Goal: Task Accomplishment & Management: Manage account settings

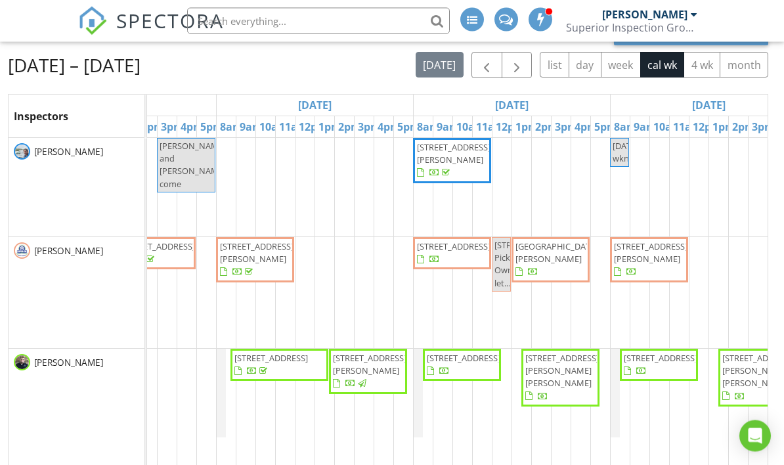
scroll to position [156, 0]
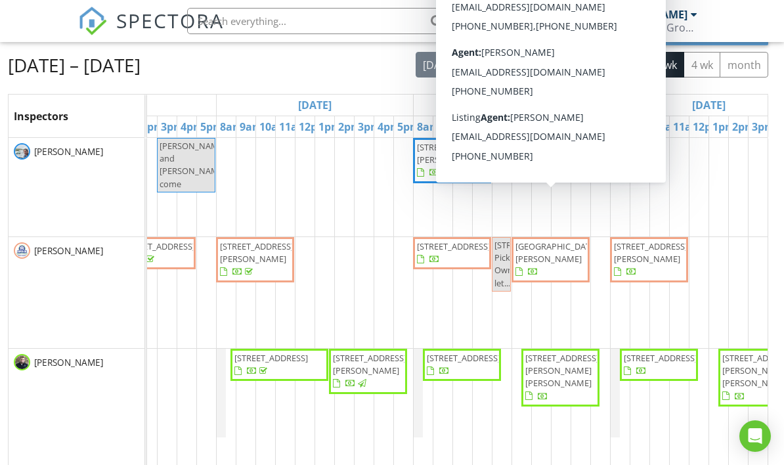
click at [564, 265] on span "1047 Phillips Dr, Monterey 38574" at bounding box center [550, 259] width 73 height 39
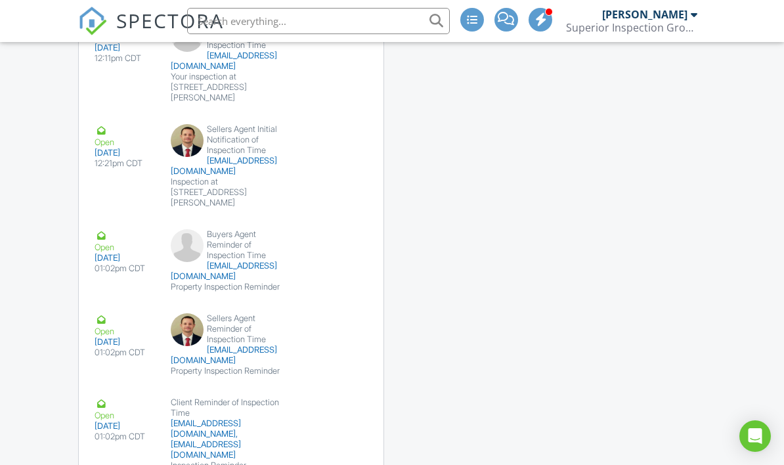
scroll to position [2341, 0]
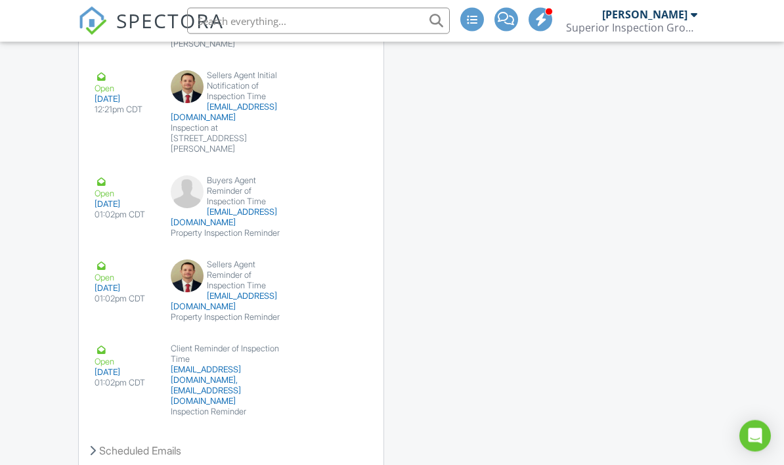
click at [178, 433] on div "Scheduled Emails" at bounding box center [231, 450] width 305 height 35
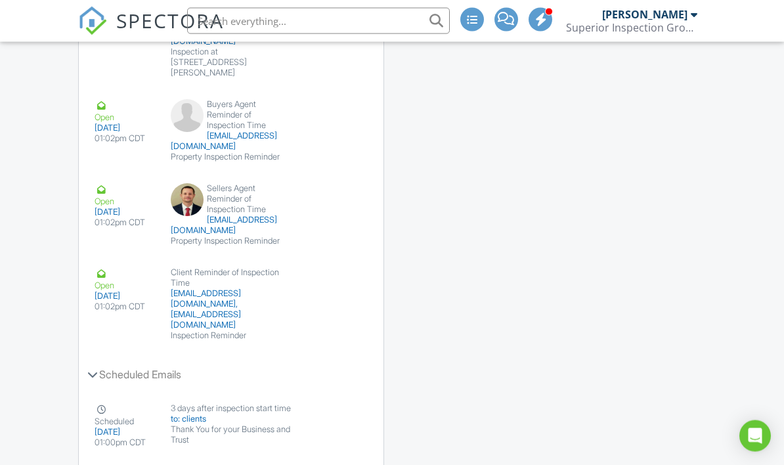
scroll to position [2417, 0]
click at [333, 433] on button "Disable" at bounding box center [337, 445] width 57 height 25
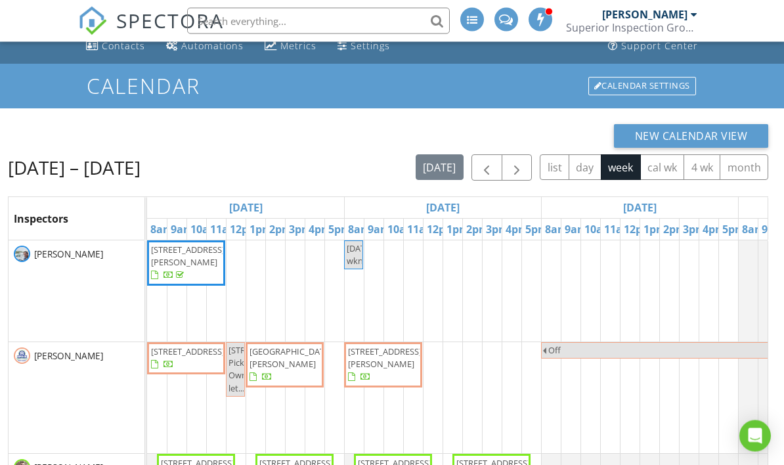
scroll to position [54, 0]
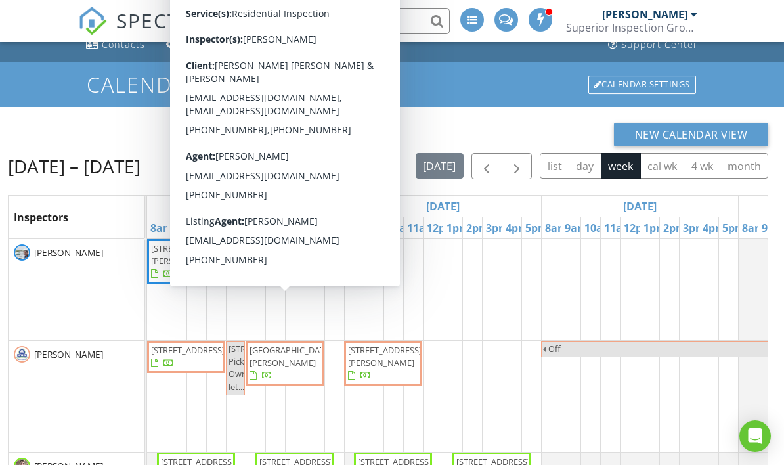
click at [300, 369] on span "1047 Phillips Dr, Monterey 38574" at bounding box center [284, 363] width 73 height 39
